Goal: Task Accomplishment & Management: Use online tool/utility

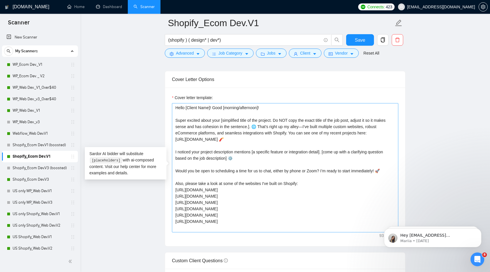
scroll to position [13, 0]
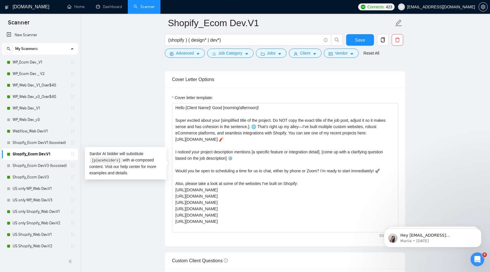
click at [163, 220] on main "Shopify_Ecom Dev.V1 (shopify ) ( design* | dev*) Save Advanced Job Category Job…" at bounding box center [285, 195] width 392 height 1709
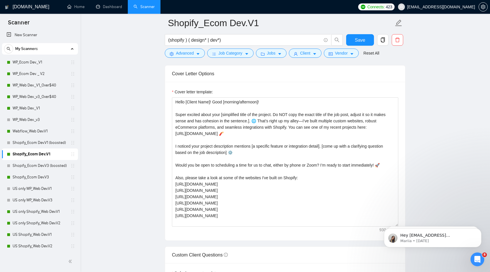
scroll to position [688, 0]
click at [44, 133] on link "Webflow_Web Dev.V1" at bounding box center [40, 130] width 54 height 11
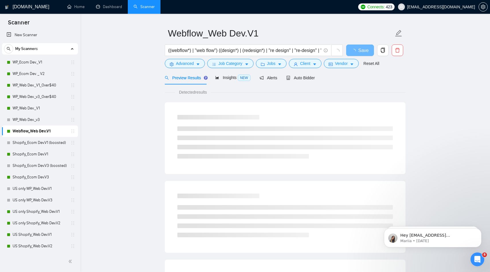
scroll to position [14, 0]
click at [303, 74] on span "Auto Bidder" at bounding box center [300, 76] width 28 height 5
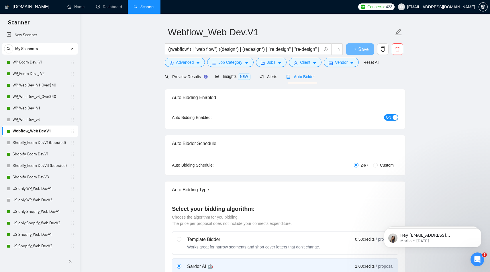
radio input "false"
radio input "true"
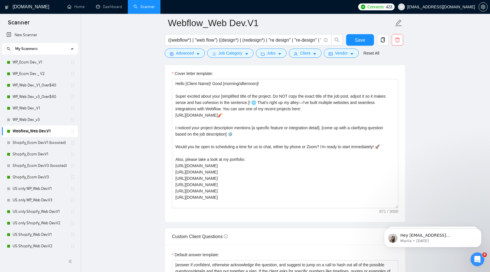
scroll to position [718, 0]
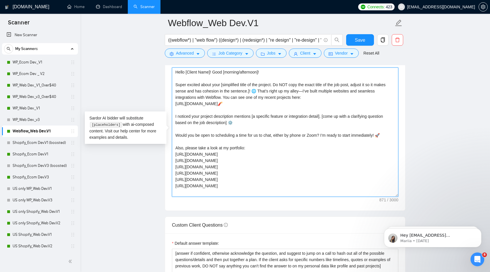
drag, startPoint x: 222, startPoint y: 184, endPoint x: 173, endPoint y: 156, distance: 56.7
click at [173, 156] on textarea "Hello [Client Name]! Good [morning/afternoon]! Super excited about your [simpli…" at bounding box center [285, 131] width 227 height 129
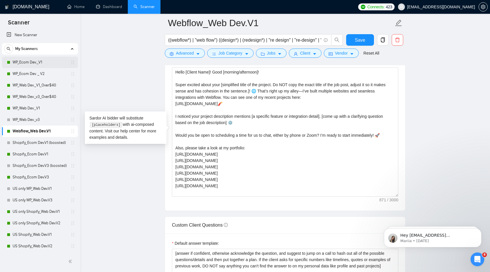
click at [48, 65] on link "WP_Ecom Dev._V1" at bounding box center [40, 61] width 54 height 11
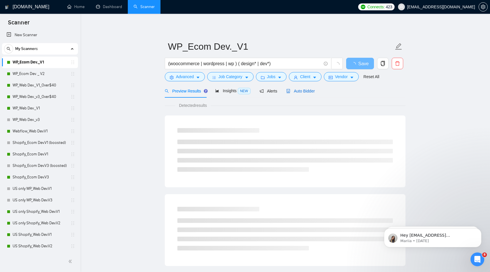
click at [310, 93] on span "Auto Bidder" at bounding box center [300, 91] width 28 height 5
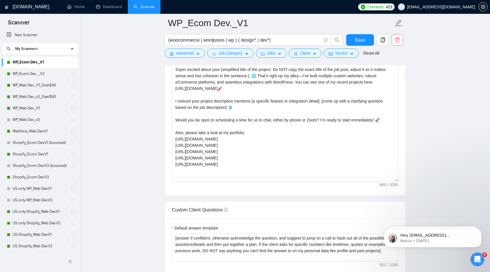
scroll to position [741, 0]
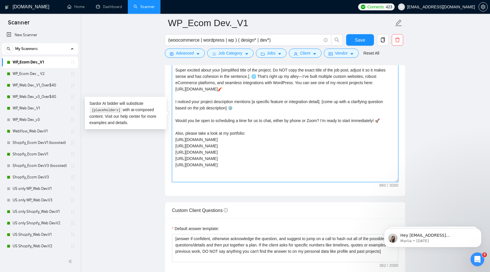
drag, startPoint x: 232, startPoint y: 152, endPoint x: 163, endPoint y: 140, distance: 70.7
click at [163, 140] on main "WP_Ecom Dev._V1 (woocommerce | wordpress | wp ) ( design* | dev*) Save Advanced…" at bounding box center [285, 132] width 392 height 1703
